Goal: Task Accomplishment & Management: Manage account settings

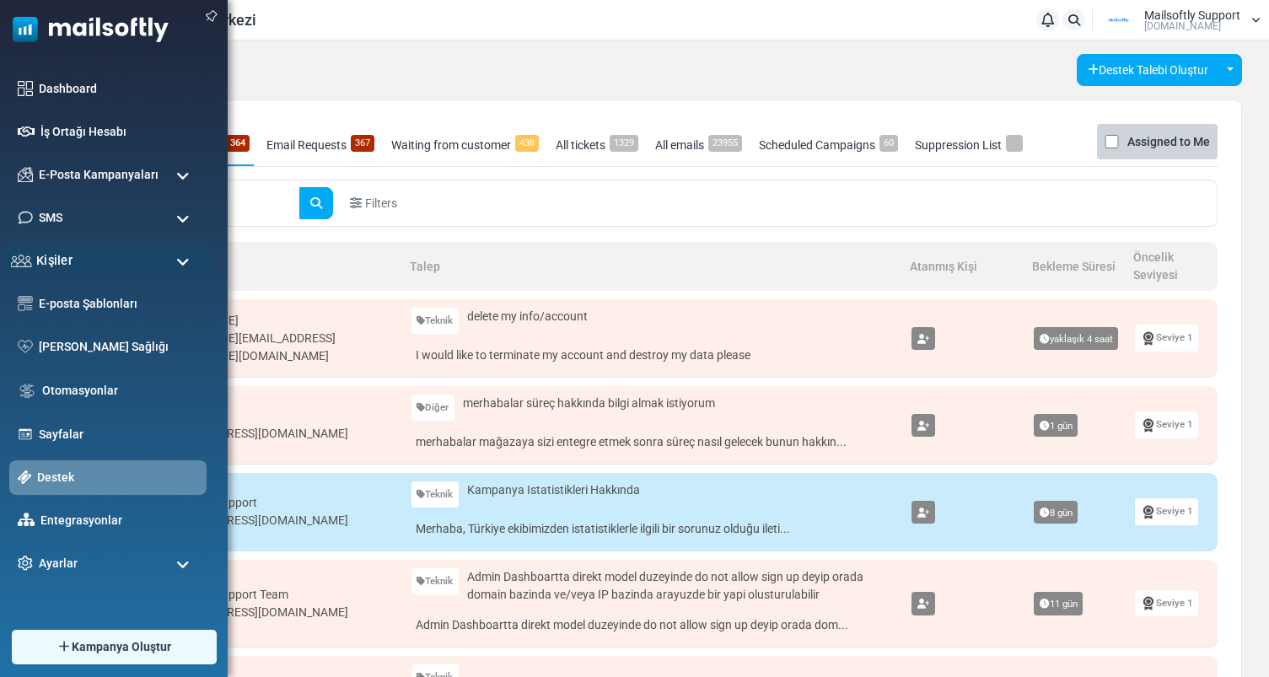
click at [88, 257] on div "Kişiler" at bounding box center [107, 261] width 207 height 36
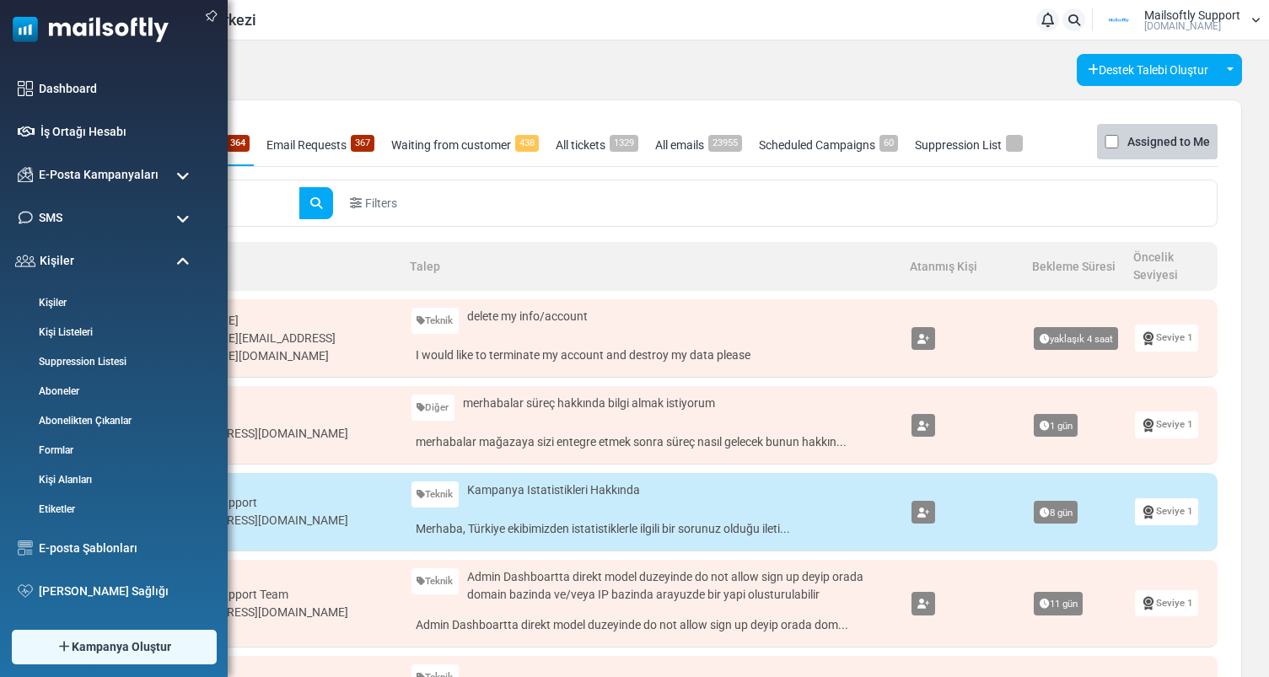
click at [181, 267] on span at bounding box center [182, 262] width 13 height 15
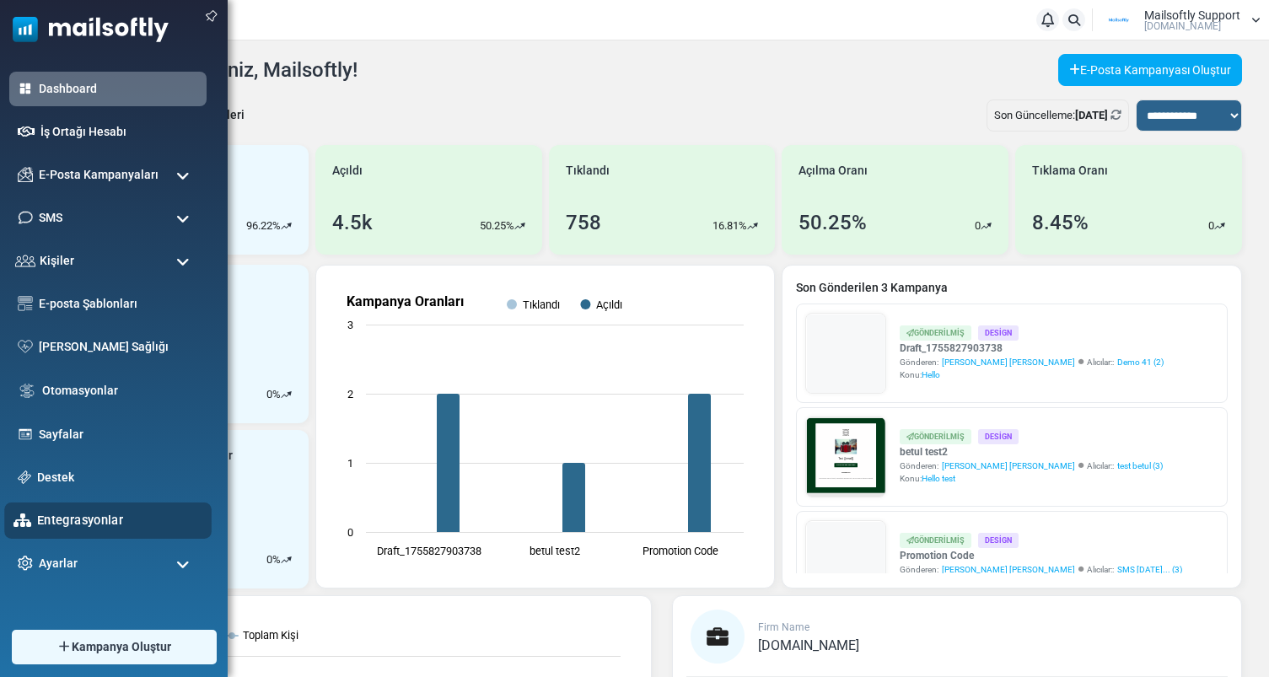
click at [89, 526] on link "Entegrasyonlar" at bounding box center [119, 520] width 165 height 19
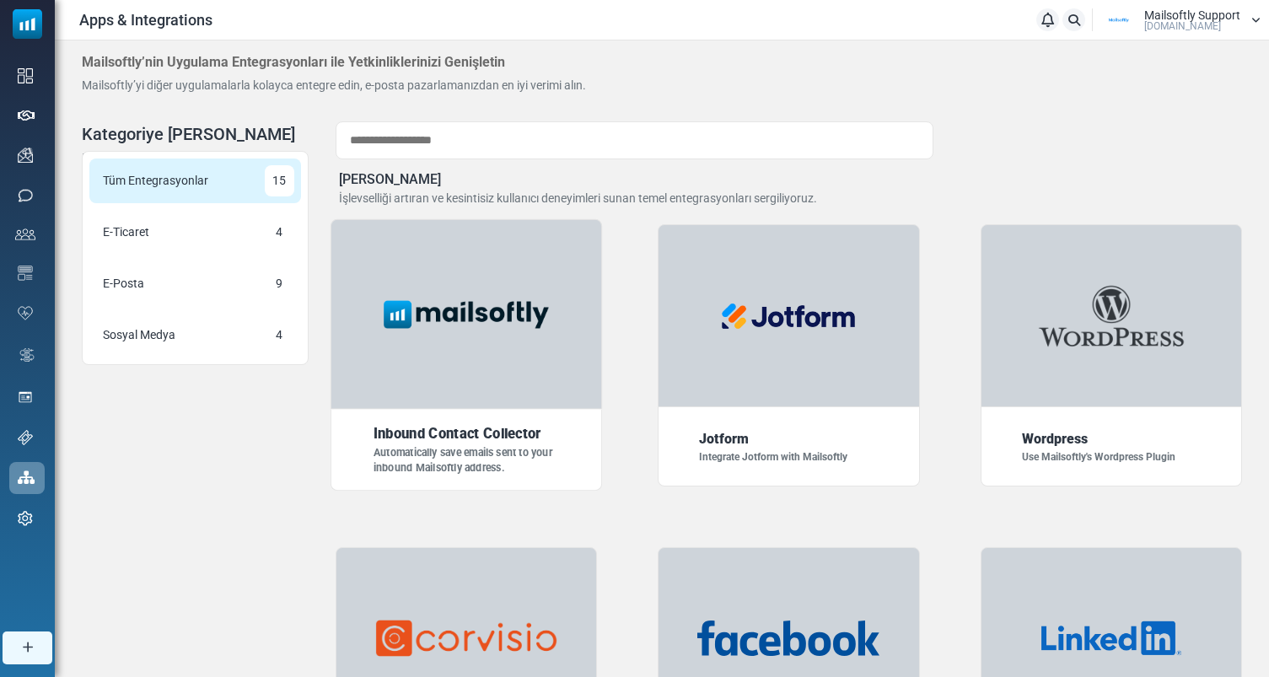
click at [446, 338] on div at bounding box center [467, 314] width 272 height 191
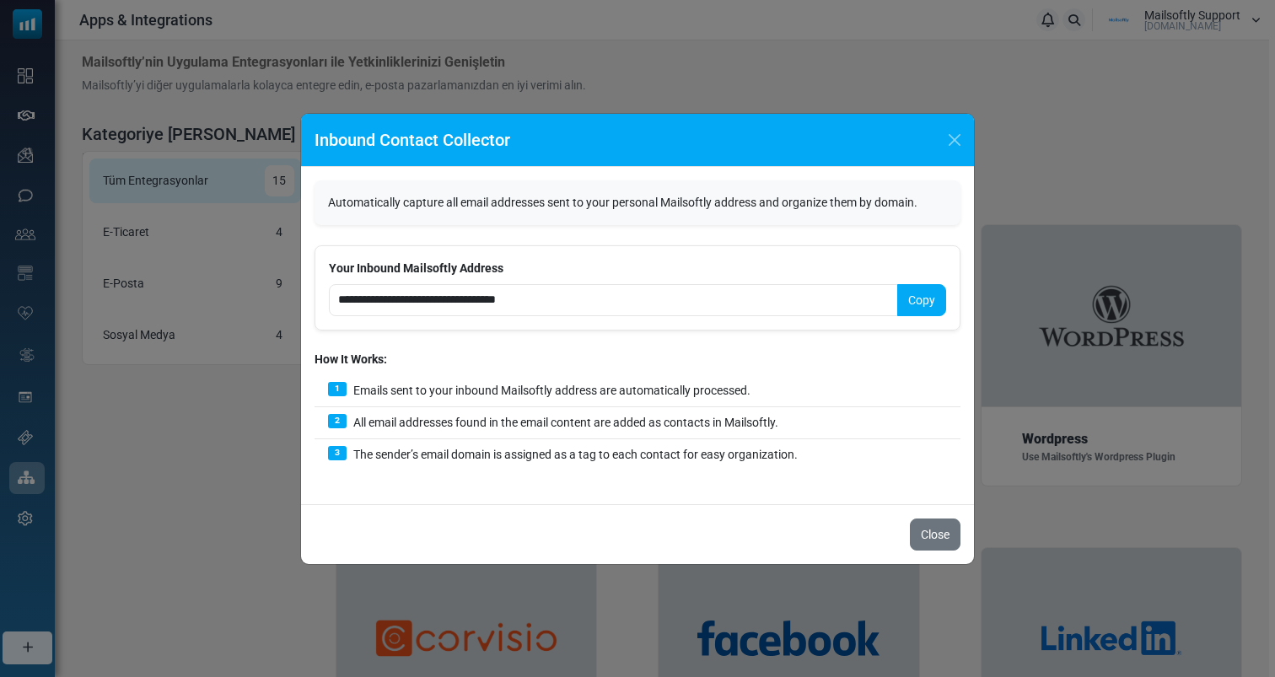
click at [924, 304] on button "Copy" at bounding box center [921, 300] width 49 height 32
click at [191, 405] on div "**********" at bounding box center [637, 338] width 1275 height 677
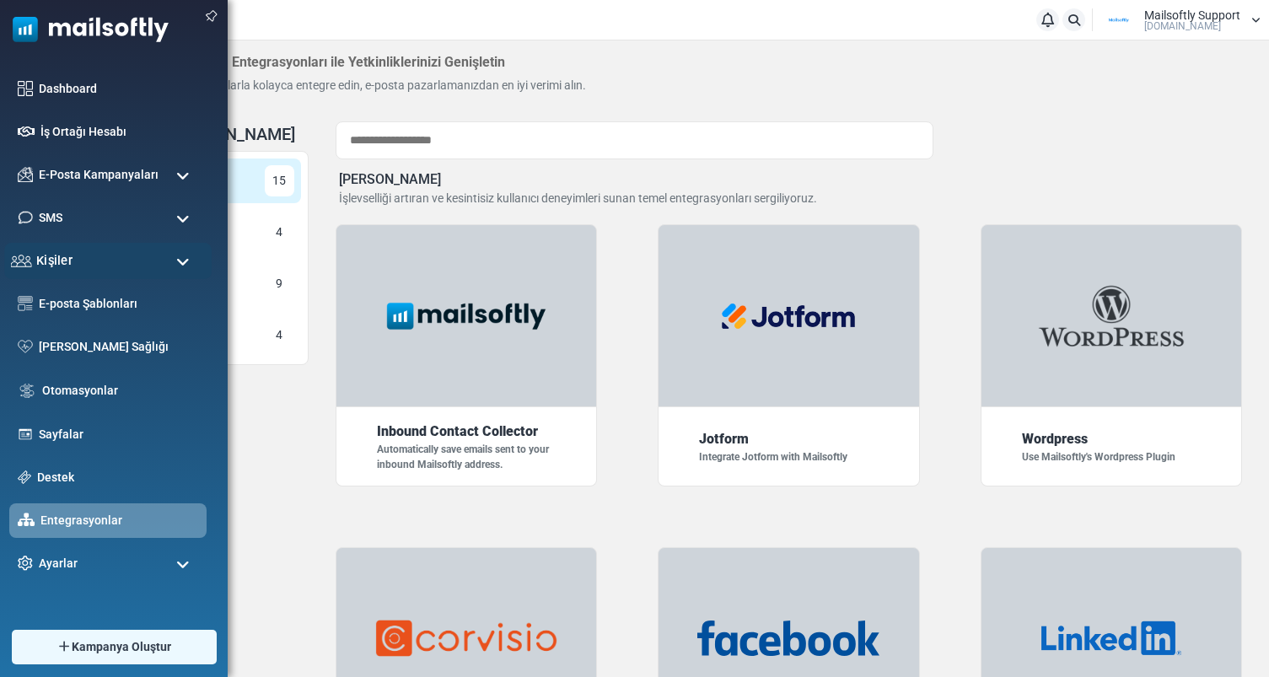
click at [102, 251] on div "Kişiler" at bounding box center [107, 261] width 207 height 36
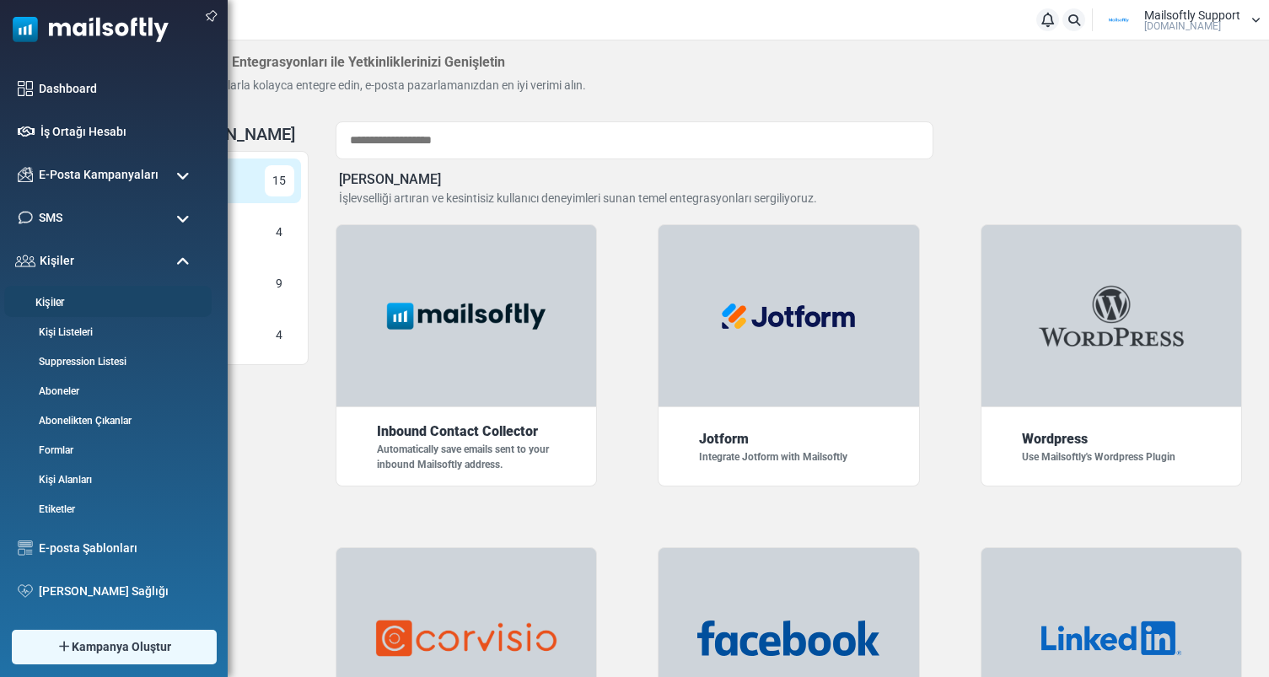
click at [54, 299] on link "Kişiler" at bounding box center [105, 303] width 202 height 16
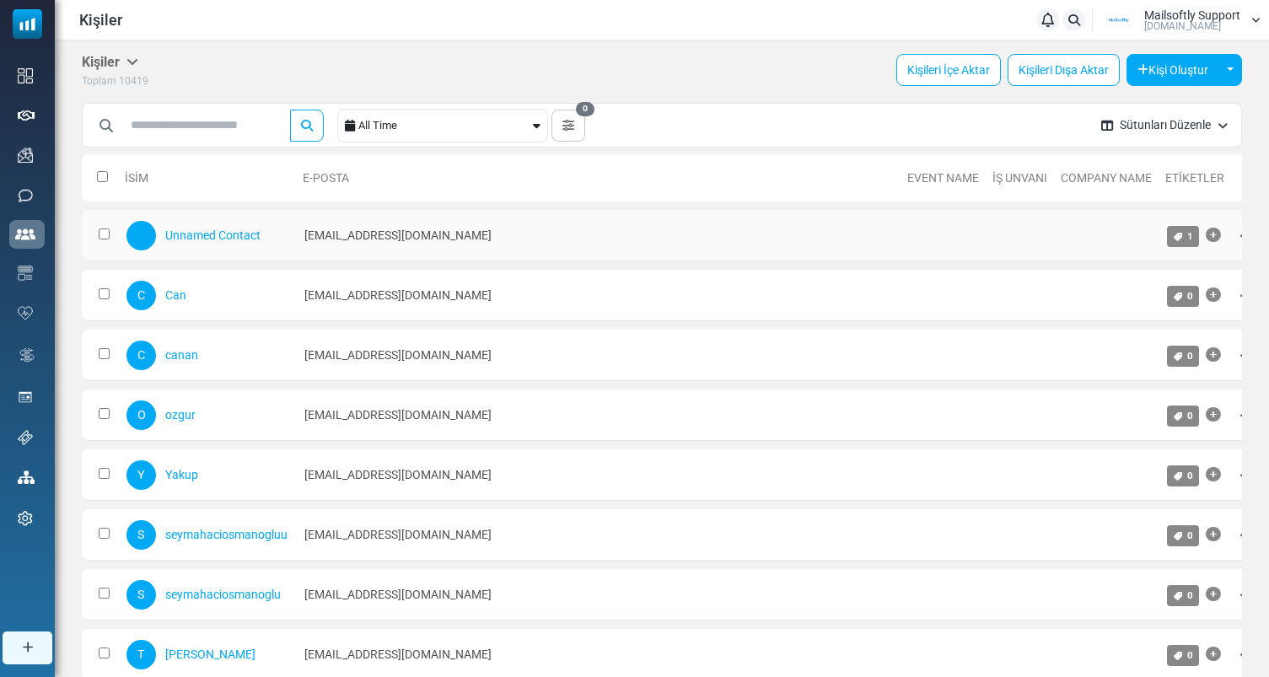
drag, startPoint x: 305, startPoint y: 234, endPoint x: 578, endPoint y: 236, distance: 272.5
click at [577, 236] on td "[EMAIL_ADDRESS][DOMAIN_NAME]" at bounding box center [598, 235] width 605 height 51
click at [578, 236] on td "[EMAIL_ADDRESS][DOMAIN_NAME]" at bounding box center [598, 235] width 605 height 51
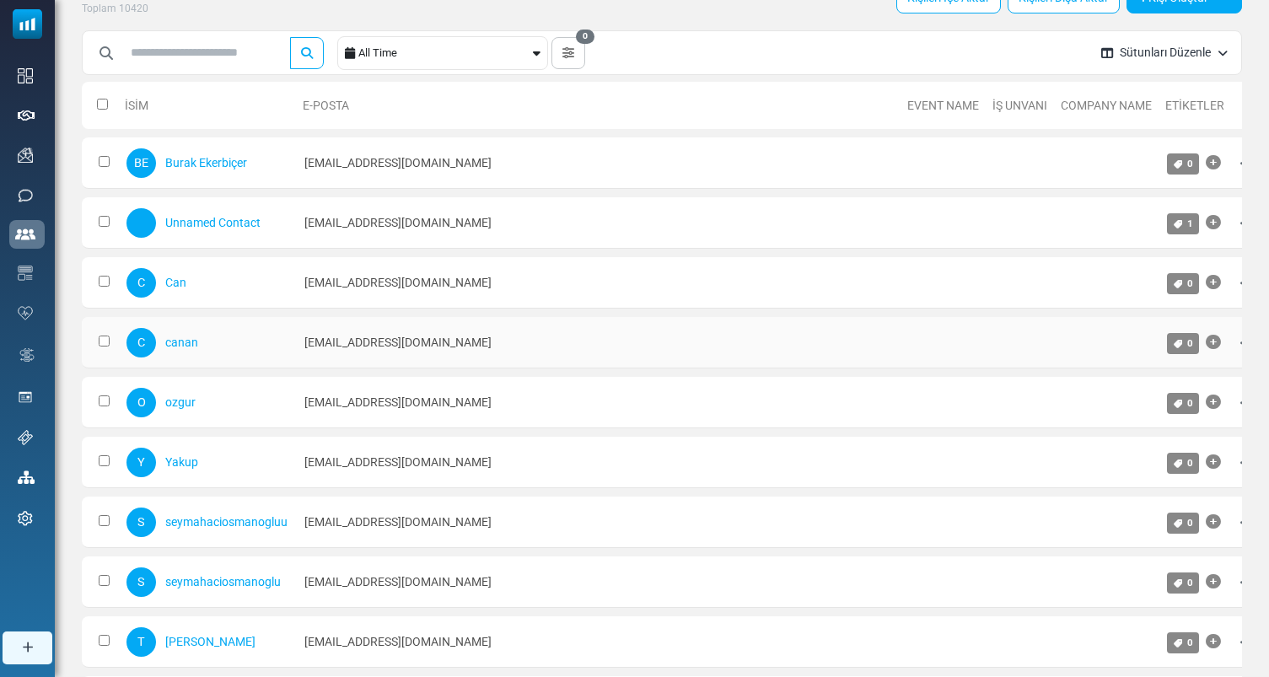
scroll to position [51, 0]
